Goal: Task Accomplishment & Management: Manage account settings

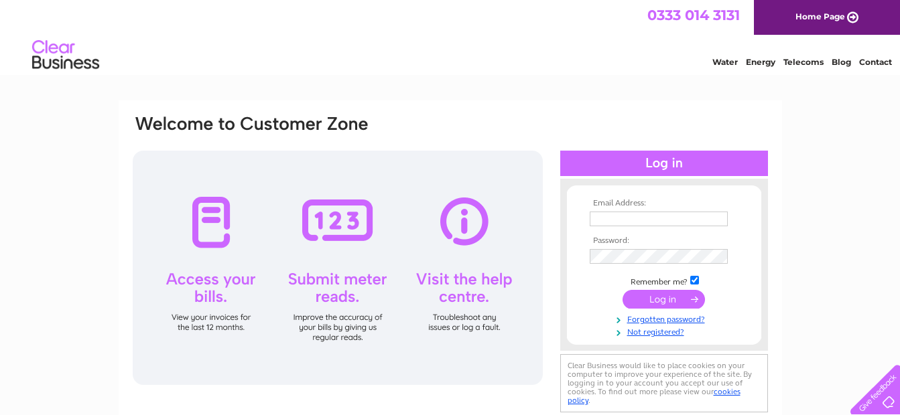
type input "[EMAIL_ADDRESS][DOMAIN_NAME]"
click at [652, 300] on input "submit" at bounding box center [663, 299] width 82 height 19
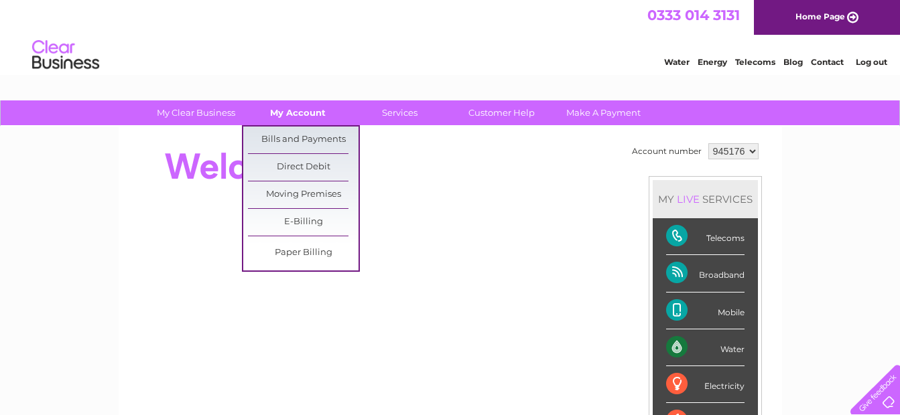
click at [296, 114] on link "My Account" at bounding box center [298, 112] width 111 height 25
click at [299, 137] on link "Bills and Payments" at bounding box center [303, 140] width 111 height 27
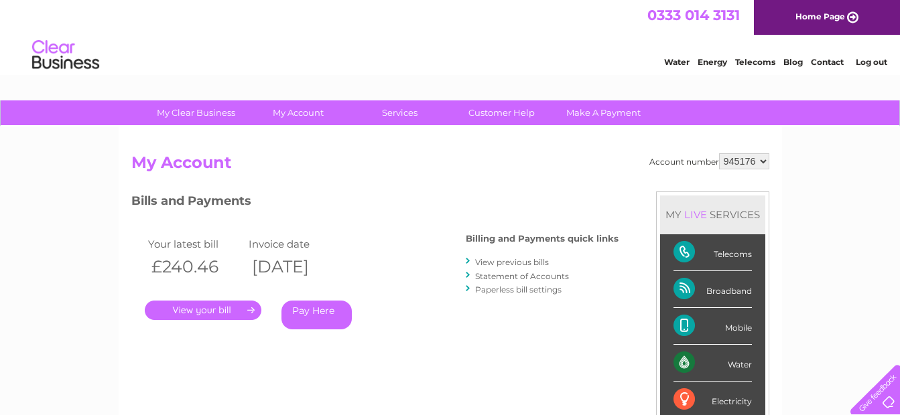
click at [212, 309] on link "." at bounding box center [203, 310] width 117 height 19
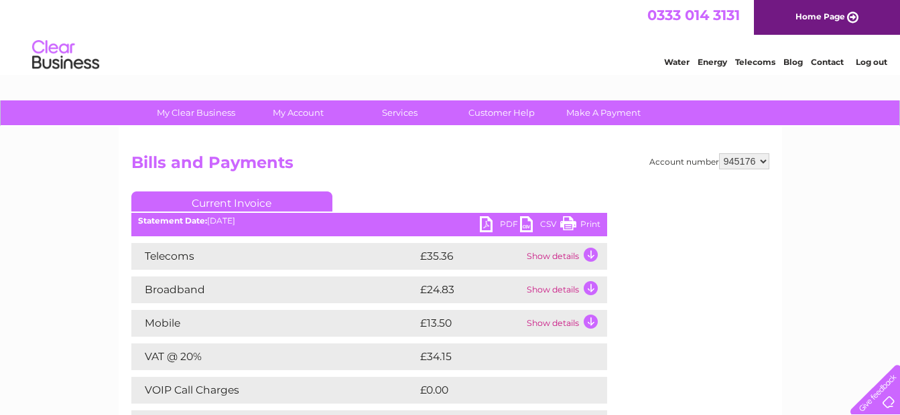
click at [502, 220] on link "PDF" at bounding box center [500, 225] width 40 height 19
